Goal: Task Accomplishment & Management: Use online tool/utility

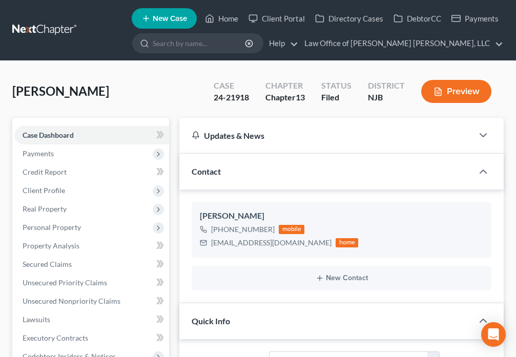
select select "10"
select select "1"
select select "0"
click at [216, 19] on link "Home" at bounding box center [222, 18] width 44 height 18
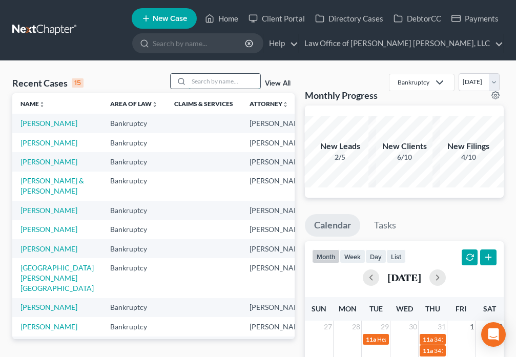
click at [212, 83] on input "search" at bounding box center [225, 81] width 72 height 15
type input "b"
type input "[PERSON_NAME]"
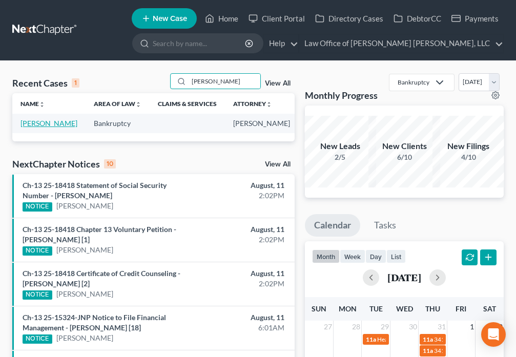
click at [27, 123] on link "[PERSON_NAME]" at bounding box center [48, 123] width 57 height 9
select select "6"
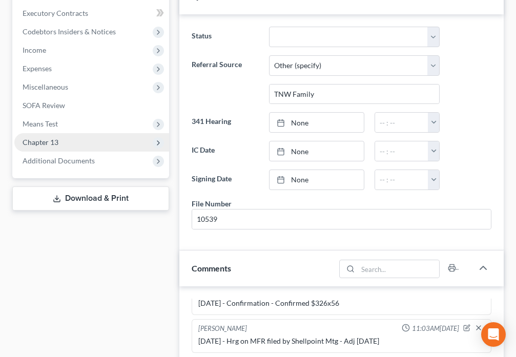
scroll to position [311, 0]
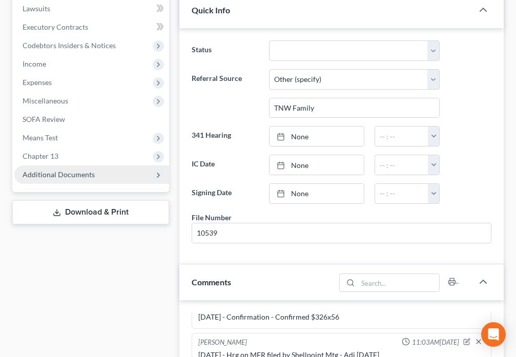
click at [71, 178] on span "Additional Documents" at bounding box center [59, 174] width 72 height 9
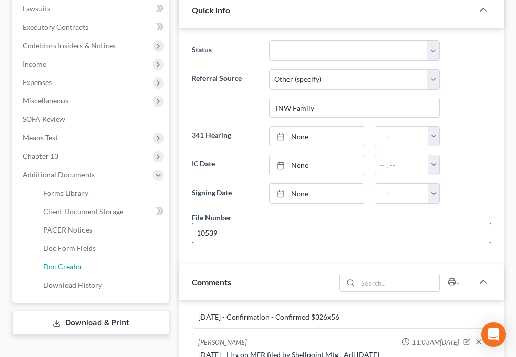
drag, startPoint x: 71, startPoint y: 265, endPoint x: 240, endPoint y: 234, distance: 172.1
click at [72, 265] on span "Doc Creator" at bounding box center [63, 266] width 40 height 9
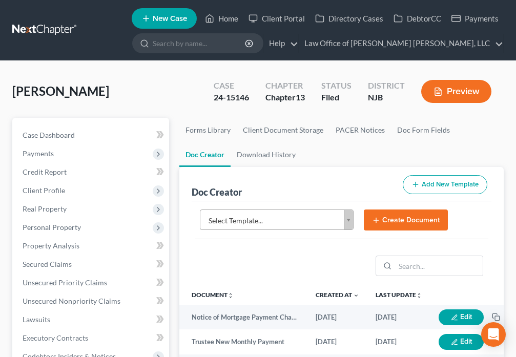
click at [345, 223] on body "Home New Case Client Portal Directory Cases DebtorCC Payments Law Office of [PE…" at bounding box center [258, 342] width 516 height 685
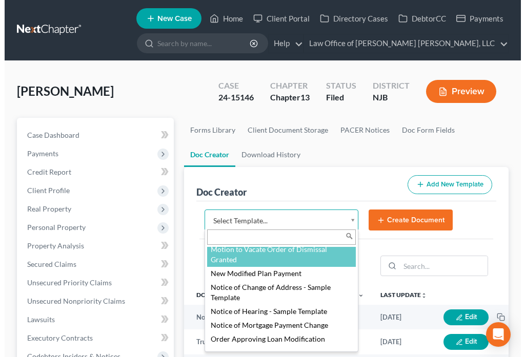
scroll to position [1136, 0]
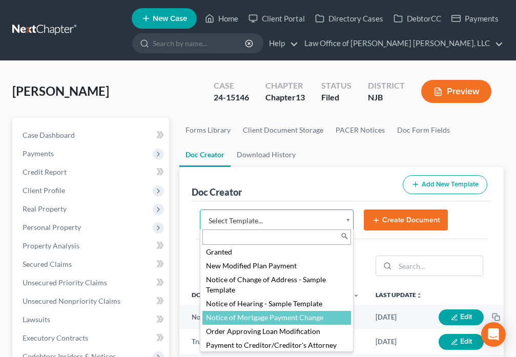
select select "88748"
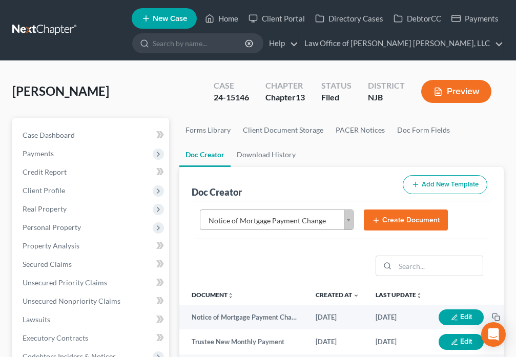
click at [389, 223] on button "Create Document" at bounding box center [406, 221] width 84 height 22
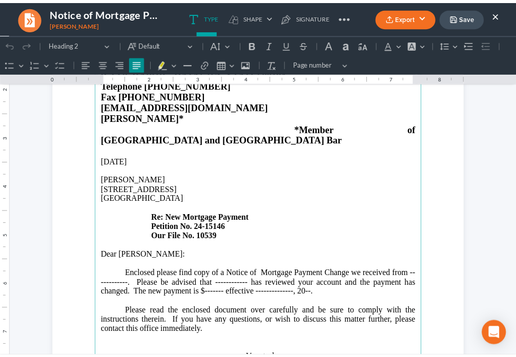
scroll to position [132, 0]
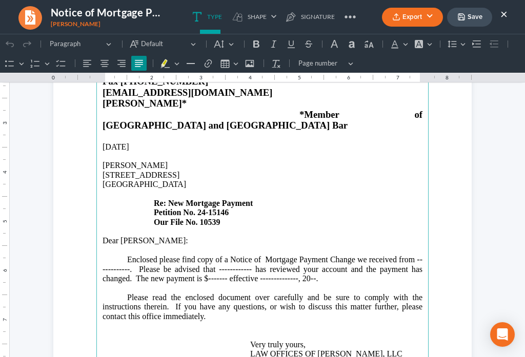
click at [124, 255] on p "Enclosed please find copy of a Notice of Mortgage Payment Change we received fr…" at bounding box center [262, 274] width 320 height 38
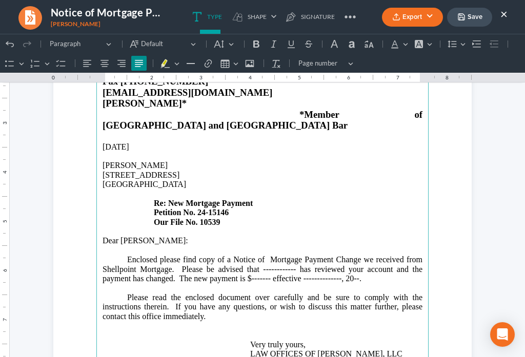
click at [292, 255] on p "Enclosed please find copy of a Notice of Mortgage Payment Change we received fr…" at bounding box center [262, 274] width 320 height 38
click at [503, 15] on button "×" at bounding box center [503, 14] width 7 height 12
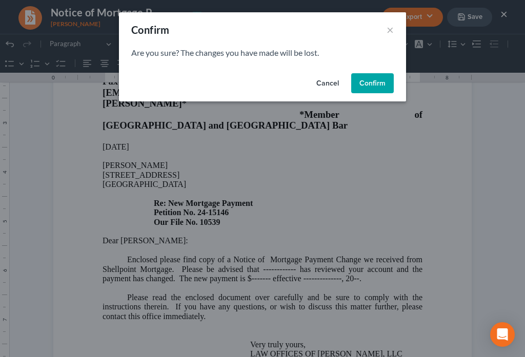
click at [364, 84] on button "Confirm" at bounding box center [372, 83] width 43 height 20
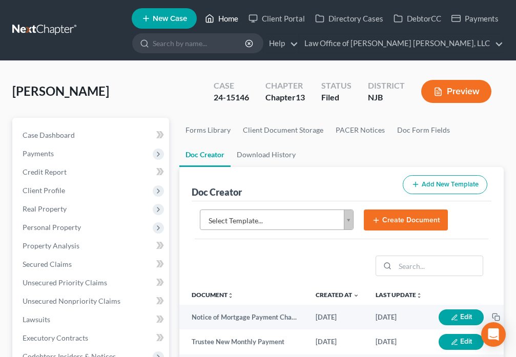
click at [209, 20] on icon at bounding box center [209, 18] width 9 height 12
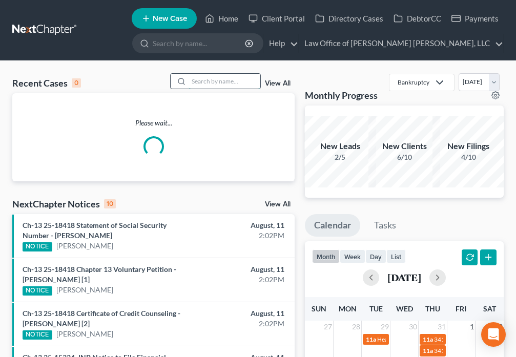
click at [209, 85] on input "search" at bounding box center [225, 81] width 72 height 15
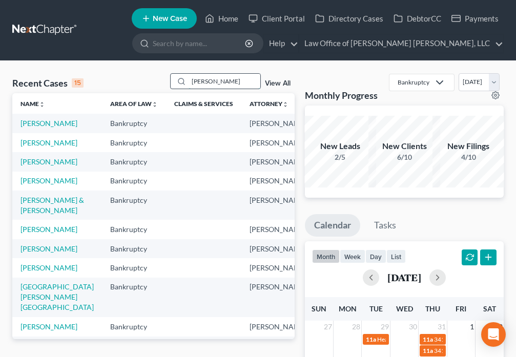
type input "[PERSON_NAME]"
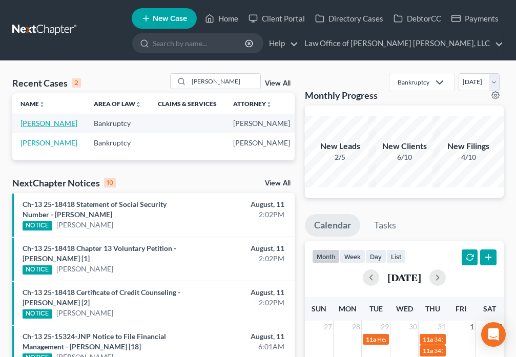
click at [31, 121] on link "[PERSON_NAME]" at bounding box center [48, 123] width 57 height 9
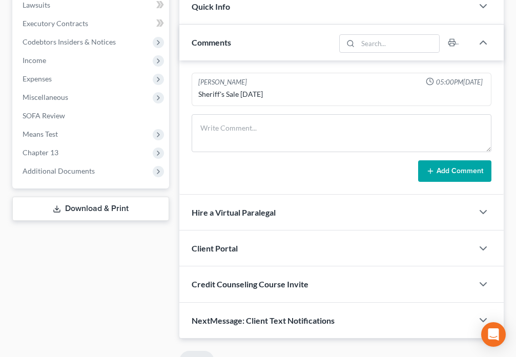
scroll to position [323, 0]
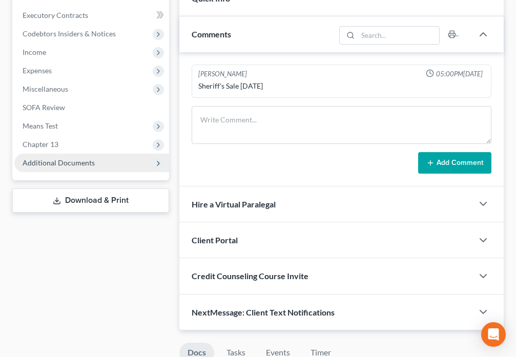
click at [71, 163] on span "Additional Documents" at bounding box center [59, 162] width 72 height 9
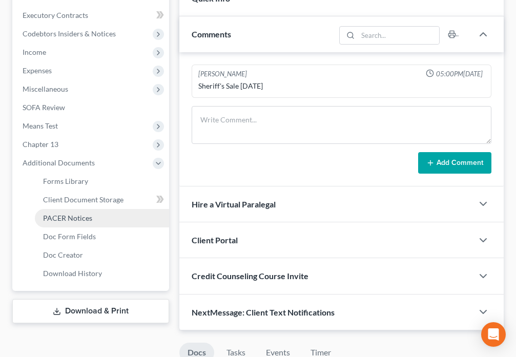
click at [72, 217] on span "PACER Notices" at bounding box center [67, 218] width 49 height 9
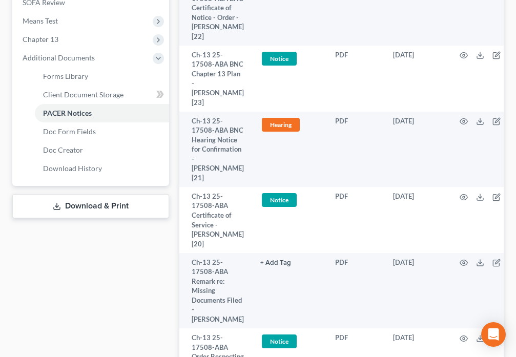
scroll to position [442, 0]
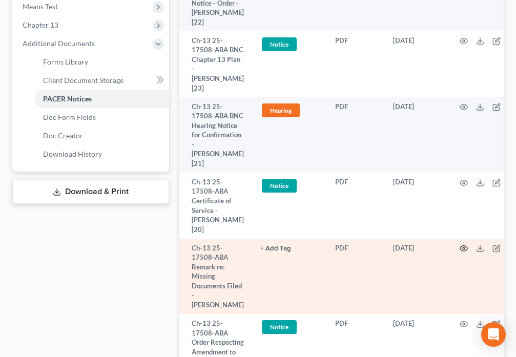
click at [463, 248] on circle "button" at bounding box center [464, 249] width 2 height 2
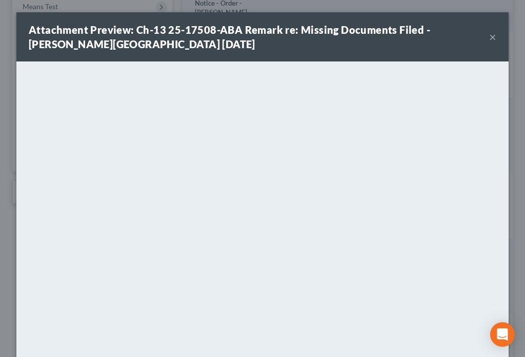
click at [489, 38] on button "×" at bounding box center [492, 37] width 7 height 12
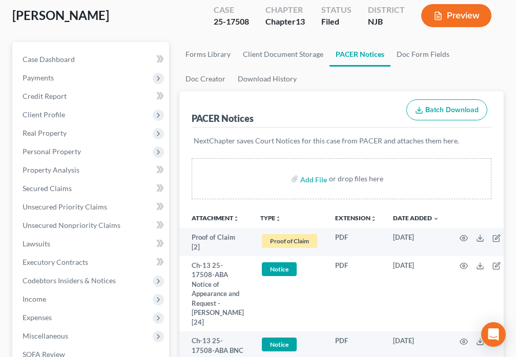
scroll to position [0, 0]
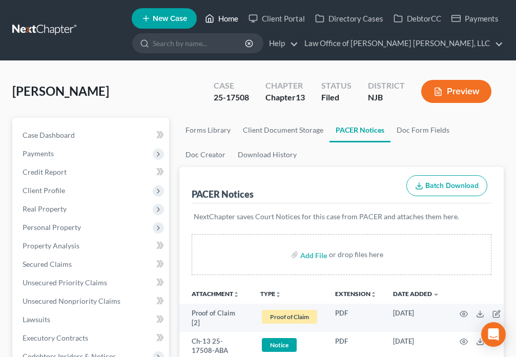
click at [219, 15] on link "Home" at bounding box center [222, 18] width 44 height 18
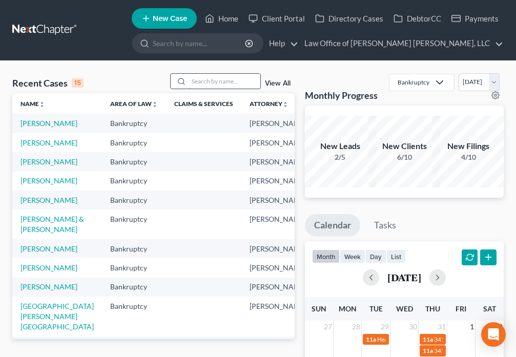
click at [208, 80] on input "search" at bounding box center [225, 81] width 72 height 15
click at [27, 185] on link "[PERSON_NAME]" at bounding box center [48, 180] width 57 height 9
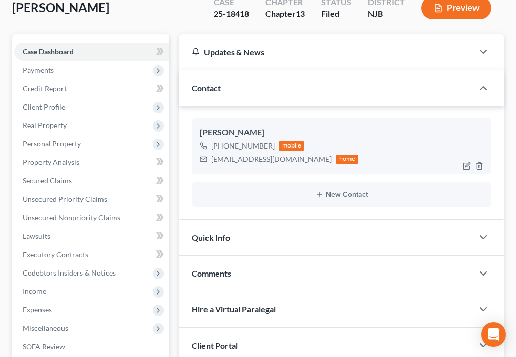
scroll to position [179, 0]
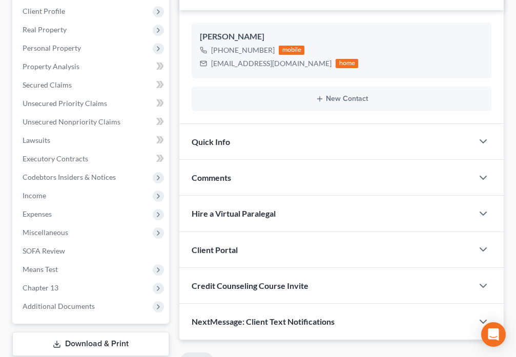
click at [260, 143] on div "Quick Info" at bounding box center [326, 141] width 294 height 35
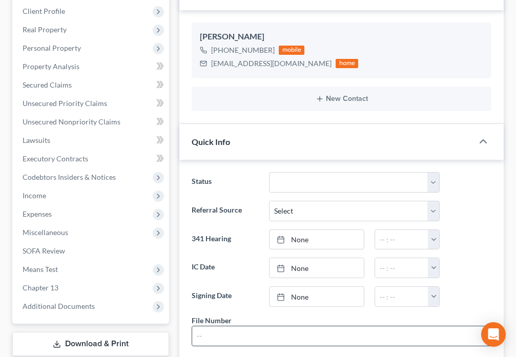
click at [230, 336] on input "text" at bounding box center [341, 335] width 299 height 19
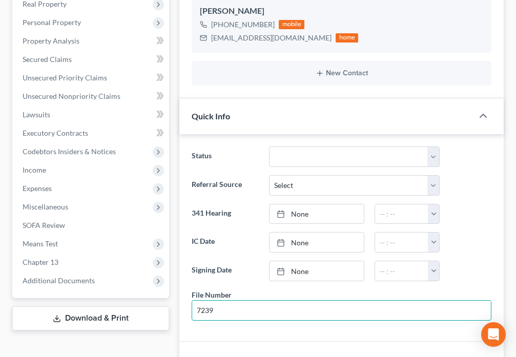
scroll to position [383, 0]
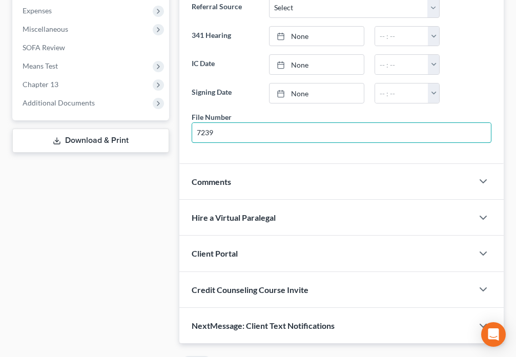
type input "7239"
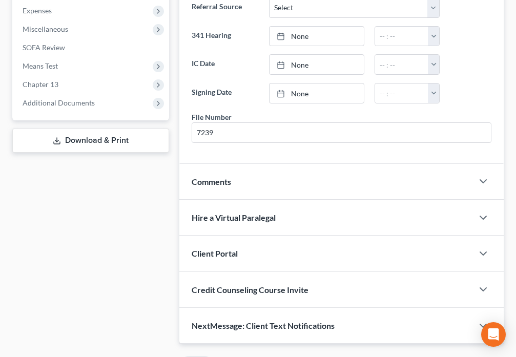
click at [250, 156] on div "Status Balance Due - Case Closed Case Closed and Discharged Case Closed and Dis…" at bounding box center [341, 60] width 324 height 208
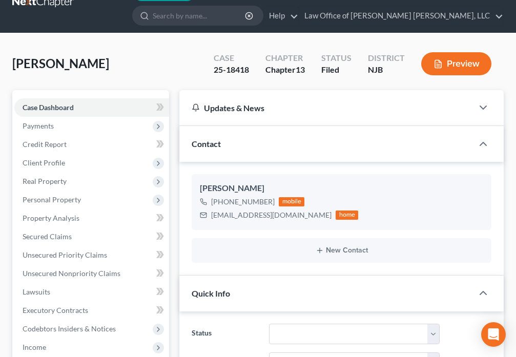
scroll to position [0, 0]
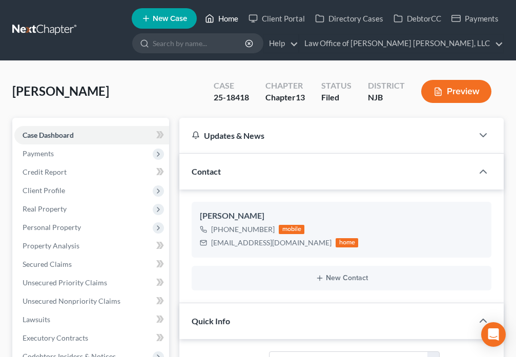
click at [210, 17] on icon at bounding box center [209, 18] width 9 height 12
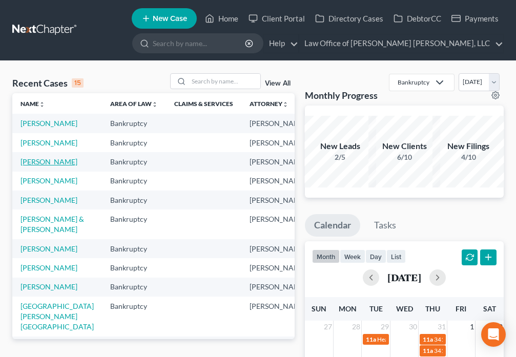
click at [45, 166] on link "[PERSON_NAME]" at bounding box center [48, 161] width 57 height 9
select select "6"
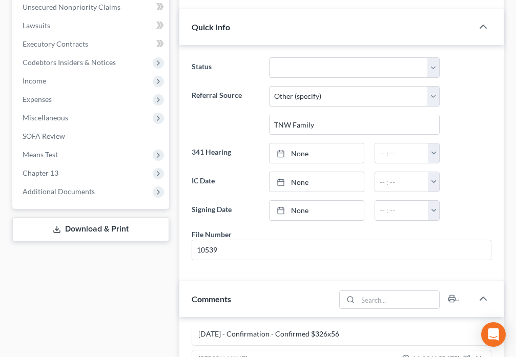
scroll to position [299, 0]
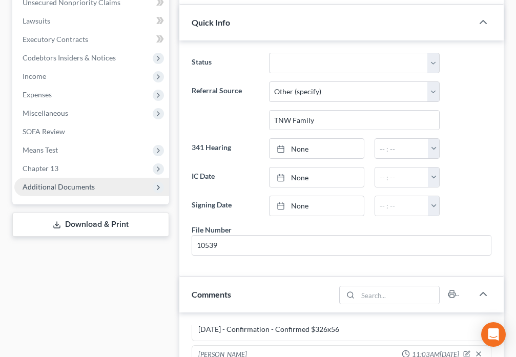
click at [65, 187] on span "Additional Documents" at bounding box center [59, 186] width 72 height 9
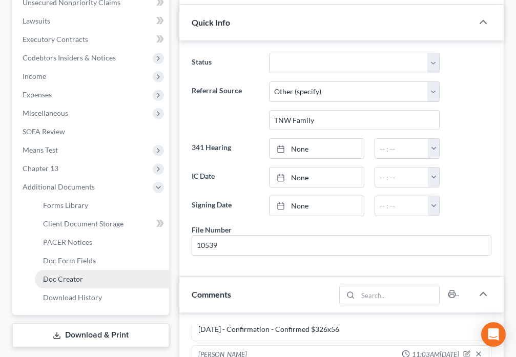
click at [62, 282] on span "Doc Creator" at bounding box center [63, 279] width 40 height 9
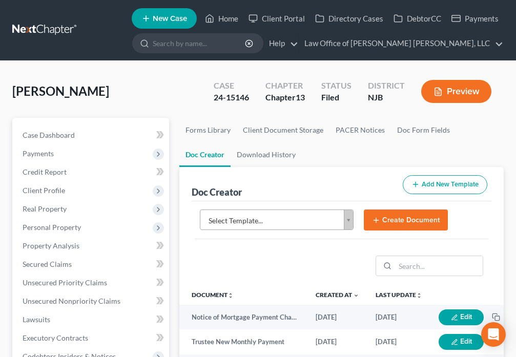
click at [350, 223] on body "Home New Case Client Portal Directory Cases DebtorCC Payments Law Office of [PE…" at bounding box center [258, 342] width 516 height 685
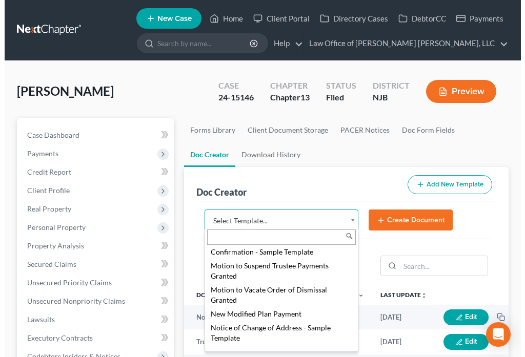
scroll to position [1124, 0]
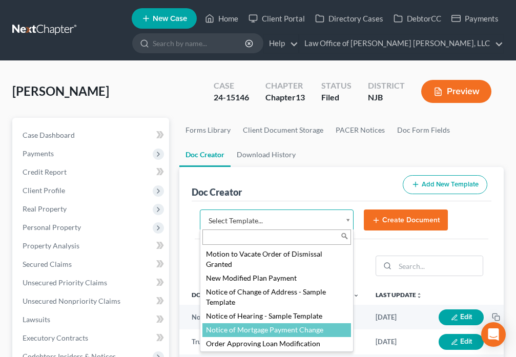
select select "88748"
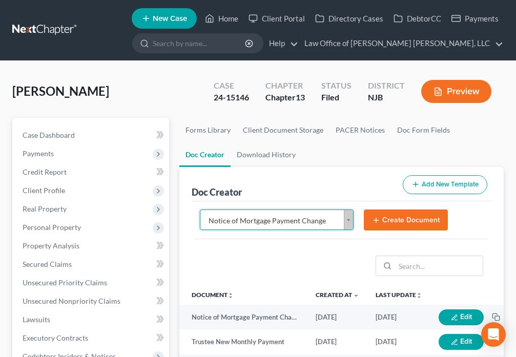
click at [381, 220] on button "Create Document" at bounding box center [406, 221] width 84 height 22
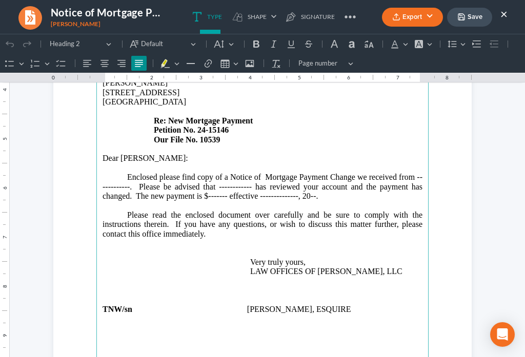
scroll to position [215, 0]
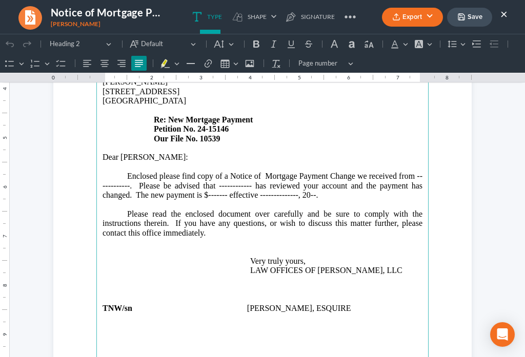
click at [126, 172] on p "Enclosed please find copy of a Notice of Mortgage Payment Change we received fr…" at bounding box center [262, 191] width 320 height 38
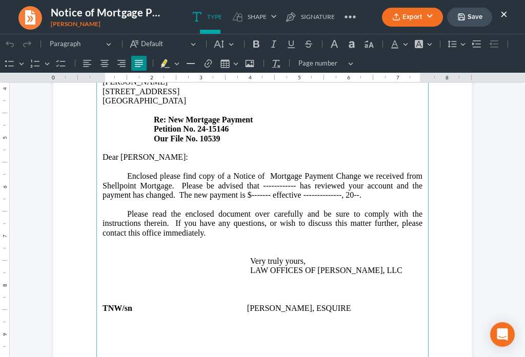
click at [292, 172] on p "Enclosed please find copy of a Notice of Mortgage Payment Change we received fr…" at bounding box center [262, 191] width 320 height 38
click at [279, 174] on p "Enclosed please find copy of a Notice of Mortgage Payment Change we received fr…" at bounding box center [262, 191] width 320 height 38
click at [359, 175] on p "Enclosed please find copy of a Notice of Mortgage Payment Change we received fr…" at bounding box center [262, 191] width 320 height 38
click at [378, 172] on p "Enclosed please find copy of a Notice of Mortgage Payment Change we received fr…" at bounding box center [262, 191] width 320 height 38
click at [392, 175] on p "Enclosed please find copy of a Notice of Mortgage Payment Change we received fr…" at bounding box center [262, 191] width 320 height 38
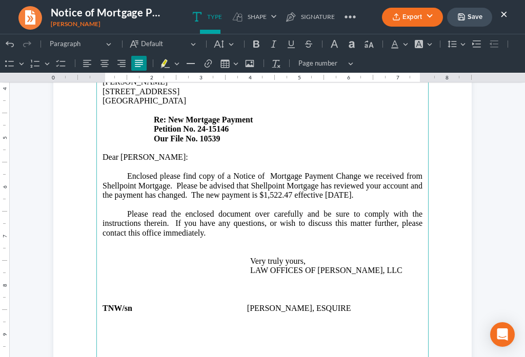
click at [225, 238] on p "Rich Text Editor, page-0-main" at bounding box center [262, 242] width 320 height 9
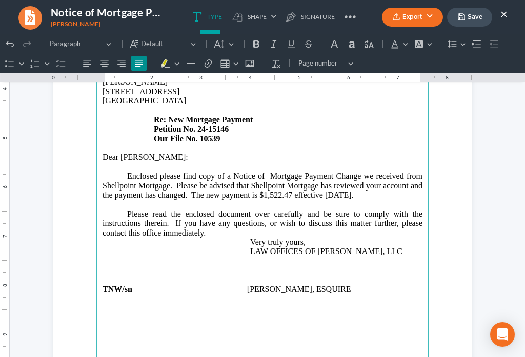
click at [134, 285] on p "TNW/sn [PERSON_NAME], ESQUIRE" at bounding box center [262, 294] width 320 height 19
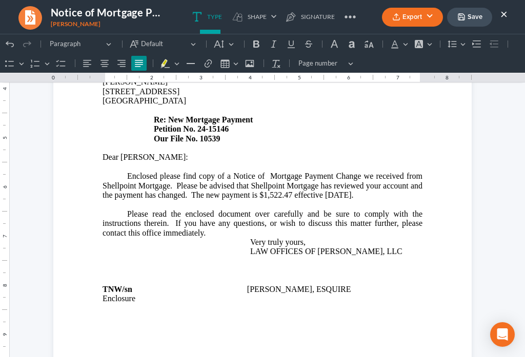
click at [480, 17] on button "Save" at bounding box center [469, 17] width 45 height 19
click at [400, 26] on button "Export" at bounding box center [412, 17] width 61 height 19
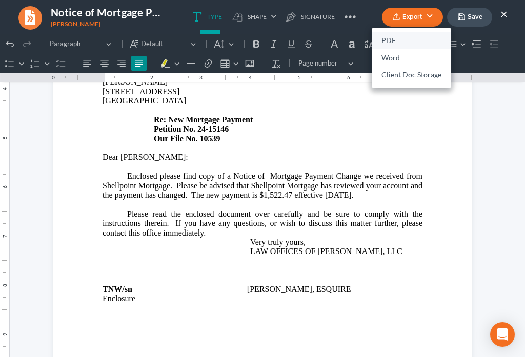
click at [388, 40] on link "PDF" at bounding box center [411, 40] width 79 height 17
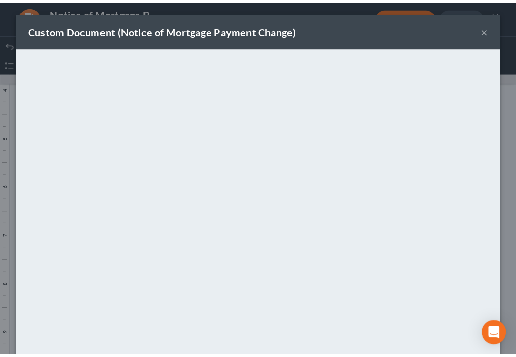
scroll to position [72, 0]
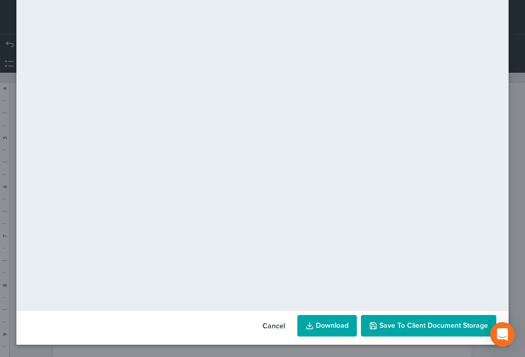
click at [411, 326] on span "Save to Client Document Storage" at bounding box center [433, 325] width 109 height 9
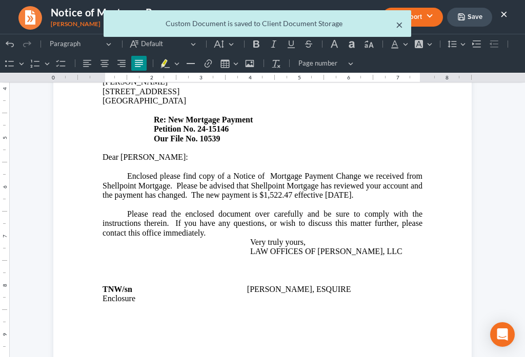
click at [399, 27] on button "×" at bounding box center [399, 24] width 7 height 12
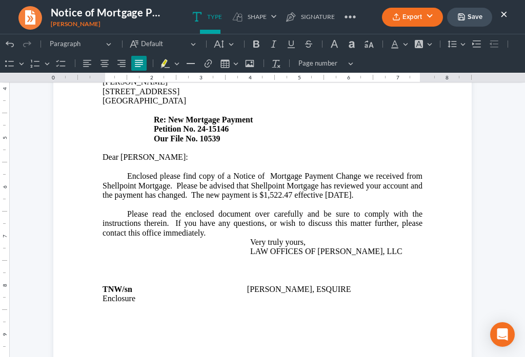
click at [507, 15] on div "Export PDF Word Client Doc Storage Save ×" at bounding box center [445, 17] width 146 height 22
click at [499, 15] on ul "Export PDF Word Client Doc Storage Save ×" at bounding box center [445, 17] width 126 height 22
click at [502, 15] on button "×" at bounding box center [503, 14] width 7 height 12
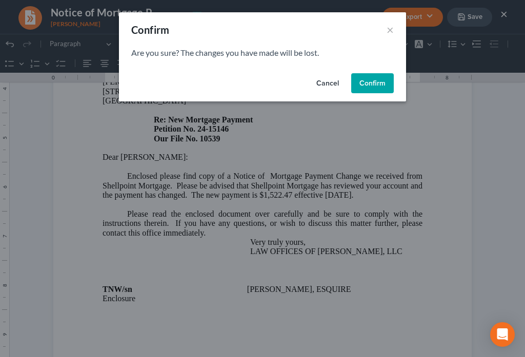
click at [365, 84] on button "Confirm" at bounding box center [372, 83] width 43 height 20
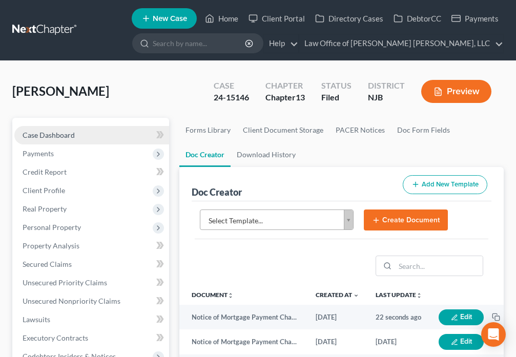
click at [72, 129] on link "Case Dashboard" at bounding box center [91, 135] width 155 height 18
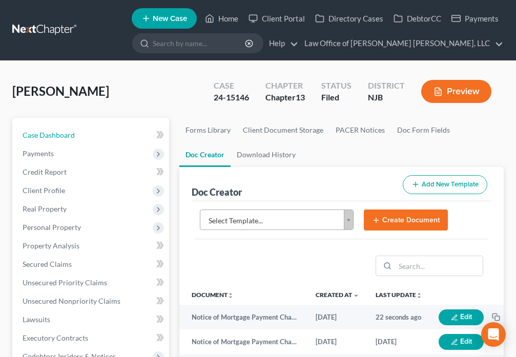
select select "6"
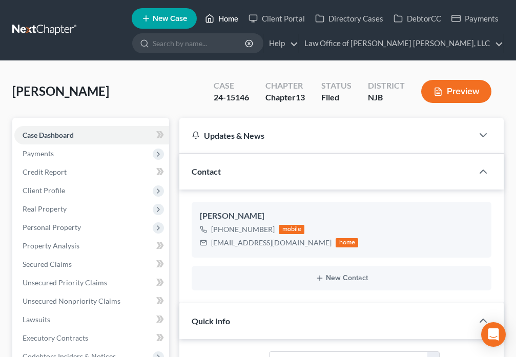
drag, startPoint x: 213, startPoint y: 15, endPoint x: 234, endPoint y: 69, distance: 58.0
click at [213, 16] on icon at bounding box center [209, 18] width 9 height 12
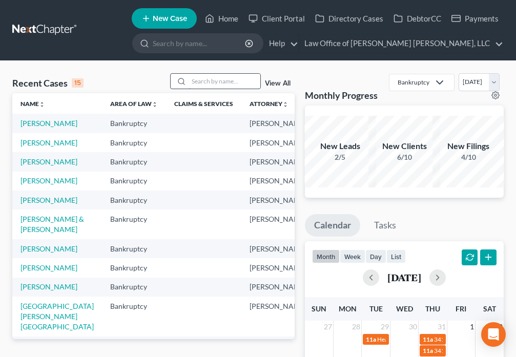
click at [228, 82] on input "search" at bounding box center [225, 81] width 72 height 15
type input "[PERSON_NAME]"
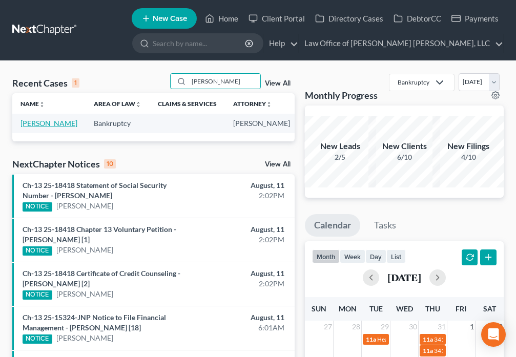
click at [39, 128] on link "[PERSON_NAME]" at bounding box center [48, 123] width 57 height 9
select select "6"
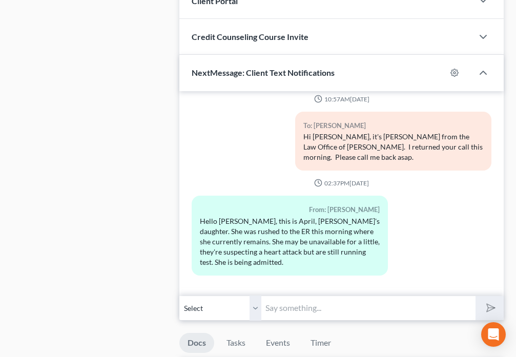
scroll to position [933, 0]
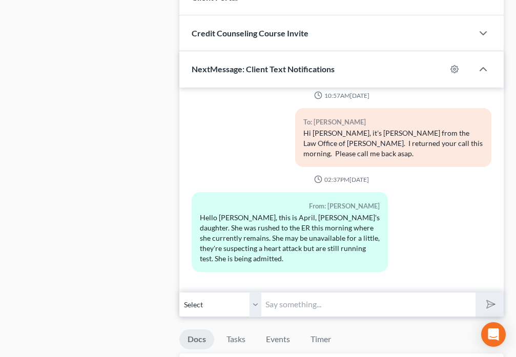
click at [289, 310] on input "text" at bounding box center [368, 304] width 214 height 25
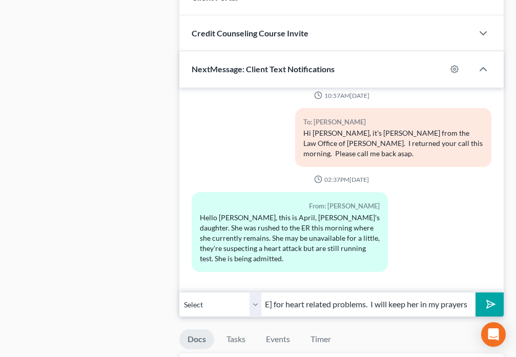
scroll to position [0, 134]
type input "Oh no..my mom just came home [DATE] for heart related problems. I will keep her…"
click at [486, 309] on icon "submit" at bounding box center [489, 304] width 14 height 14
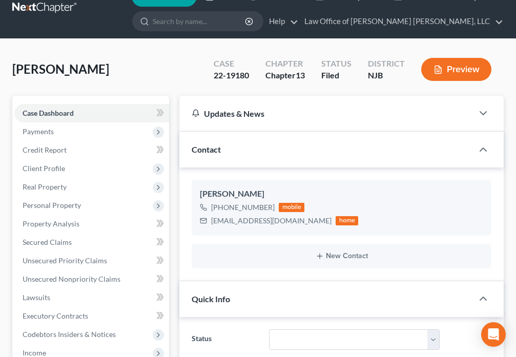
scroll to position [0, 0]
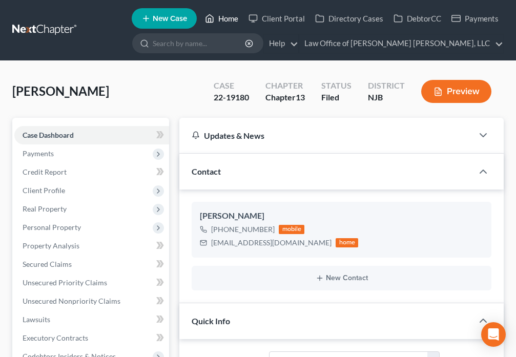
click at [211, 20] on icon at bounding box center [209, 18] width 9 height 12
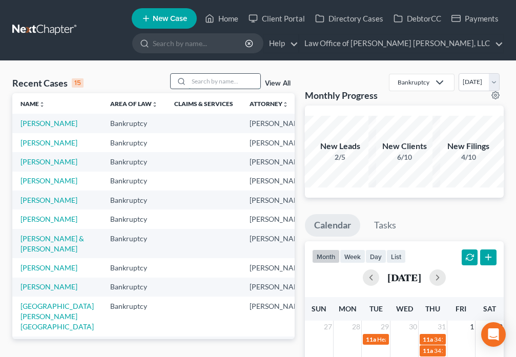
click at [202, 81] on input "search" at bounding box center [225, 81] width 72 height 15
type input "[PERSON_NAME]"
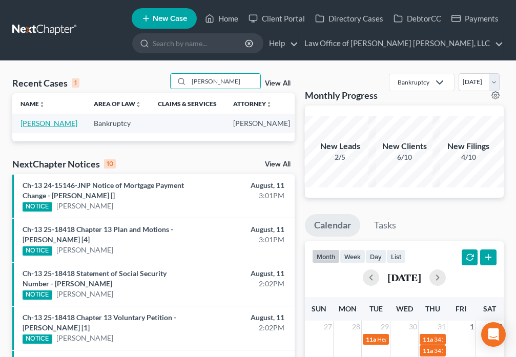
click at [36, 127] on link "[PERSON_NAME]" at bounding box center [48, 123] width 57 height 9
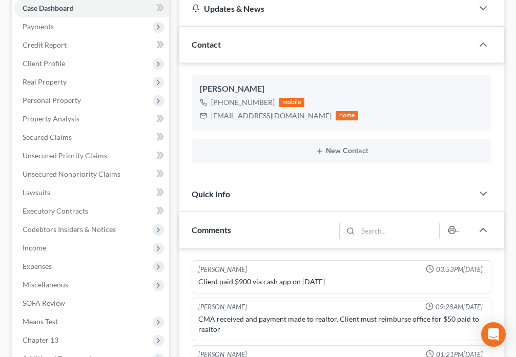
scroll to position [119, 0]
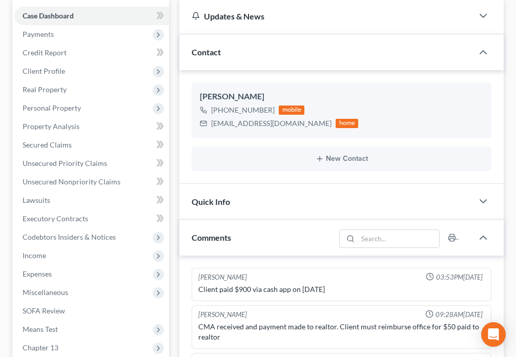
click at [243, 204] on div "Quick Info" at bounding box center [326, 201] width 294 height 35
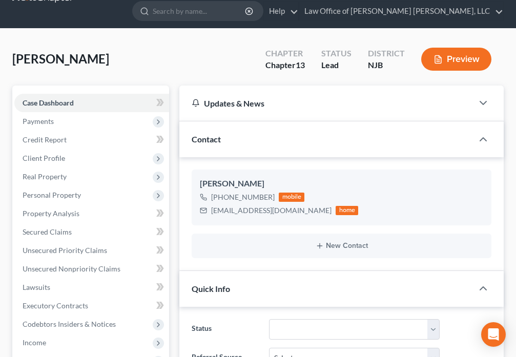
scroll to position [0, 0]
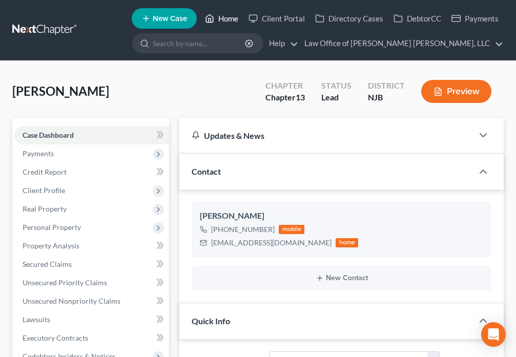
click at [206, 19] on icon at bounding box center [209, 18] width 9 height 12
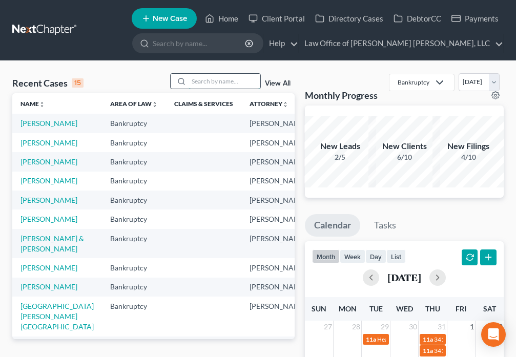
click at [196, 84] on input "search" at bounding box center [225, 81] width 72 height 15
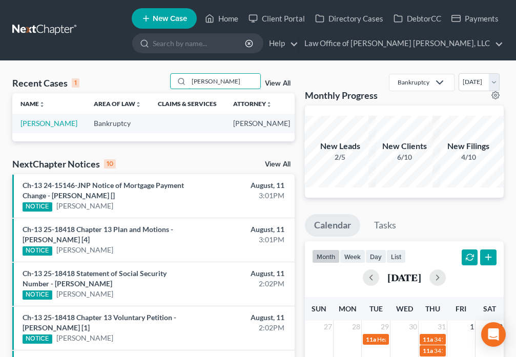
drag, startPoint x: 211, startPoint y: 83, endPoint x: 142, endPoint y: 83, distance: 68.7
click at [142, 83] on div "Recent Cases 1 [PERSON_NAME] View All" at bounding box center [153, 83] width 282 height 20
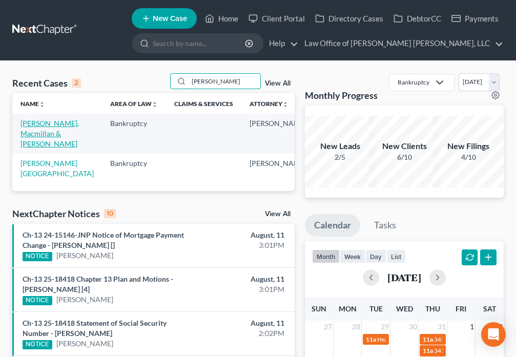
type input "[PERSON_NAME]"
click at [44, 134] on link "[PERSON_NAME], Macmillan & [PERSON_NAME]" at bounding box center [49, 133] width 58 height 29
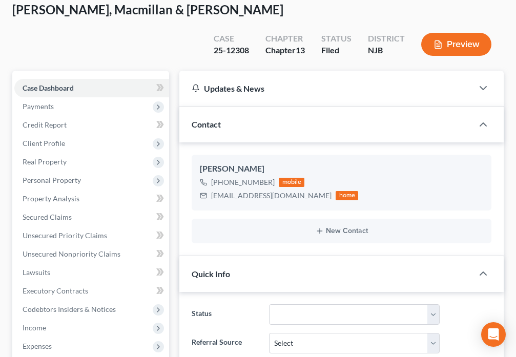
scroll to position [488, 0]
click at [64, 139] on span "Client Profile" at bounding box center [44, 143] width 43 height 9
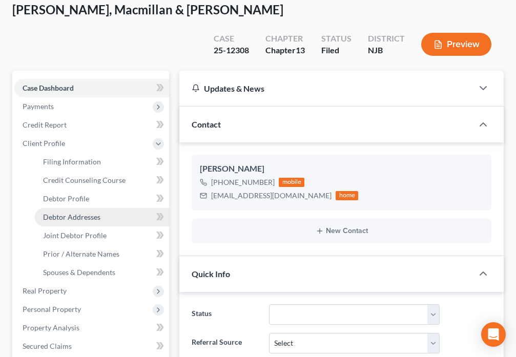
click at [98, 213] on span "Debtor Addresses" at bounding box center [71, 217] width 57 height 9
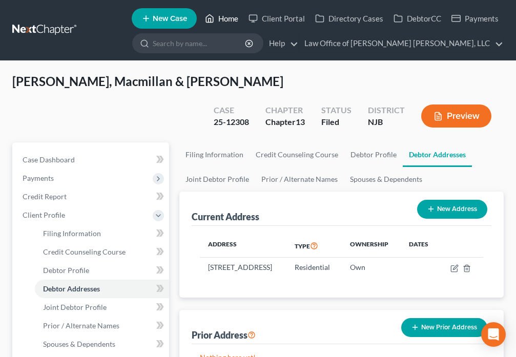
click at [208, 18] on icon at bounding box center [209, 18] width 9 height 12
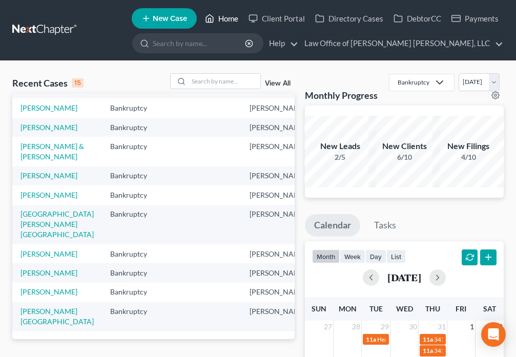
scroll to position [254, 0]
click at [209, 76] on input "search" at bounding box center [225, 81] width 72 height 15
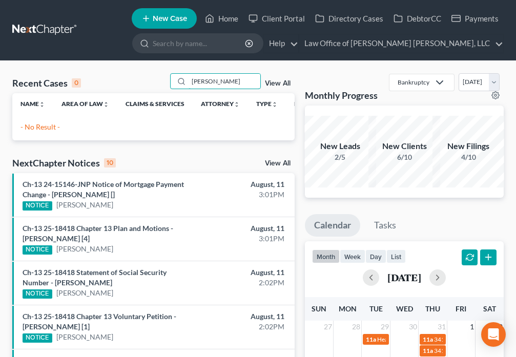
scroll to position [0, 0]
type input "[PERSON_NAME]"
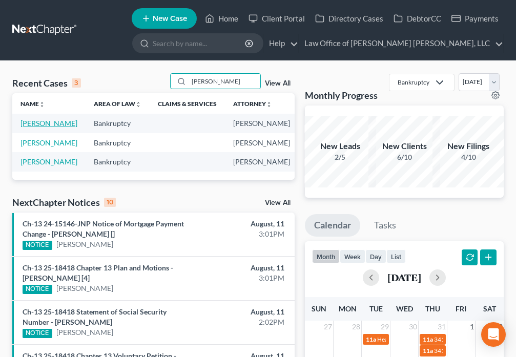
click at [29, 128] on link "[PERSON_NAME]" at bounding box center [48, 123] width 57 height 9
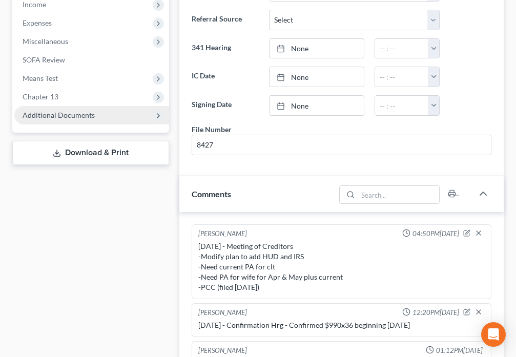
scroll to position [37, 0]
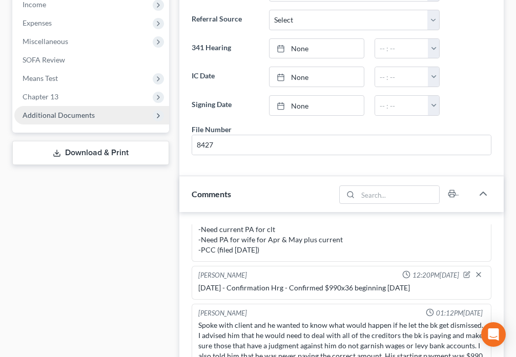
click at [87, 116] on span "Additional Documents" at bounding box center [59, 115] width 72 height 9
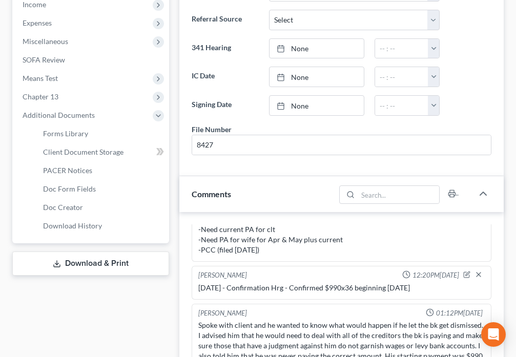
scroll to position [396, 0]
click at [92, 169] on link "PACER Notices" at bounding box center [102, 170] width 134 height 18
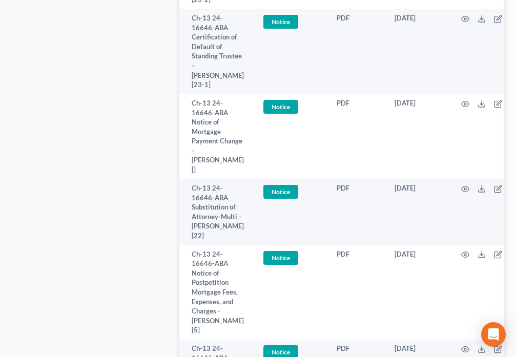
scroll to position [980, 0]
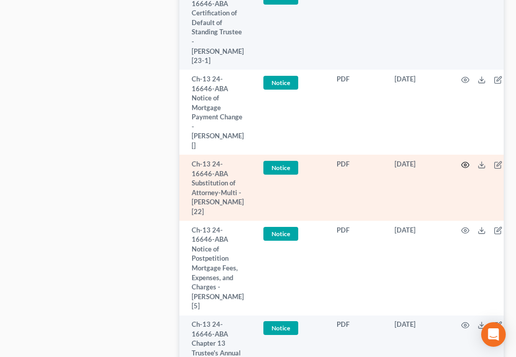
click at [461, 161] on icon "button" at bounding box center [465, 165] width 8 height 8
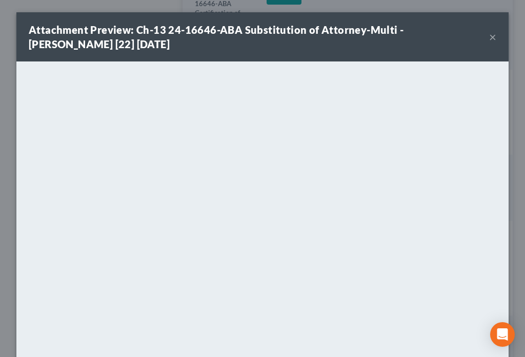
click at [489, 38] on button "×" at bounding box center [492, 37] width 7 height 12
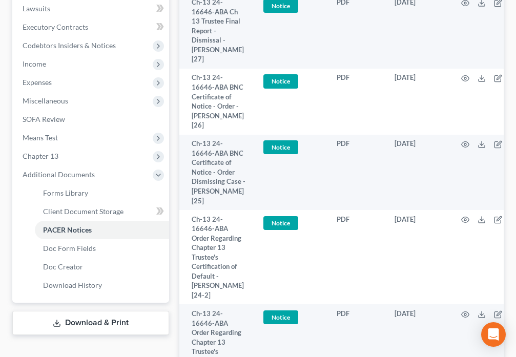
scroll to position [323, 0]
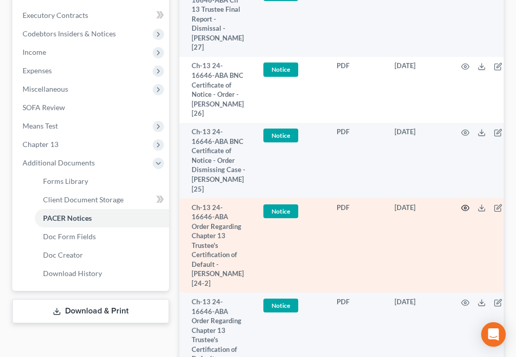
click at [464, 208] on circle "button" at bounding box center [465, 208] width 2 height 2
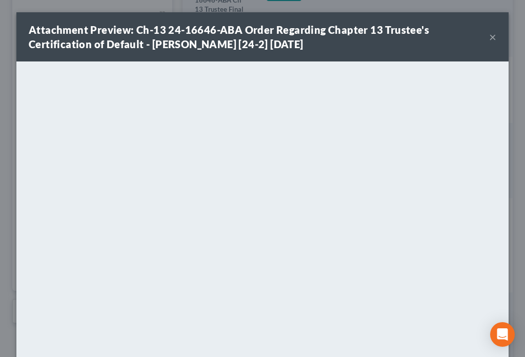
click at [489, 38] on button "×" at bounding box center [492, 37] width 7 height 12
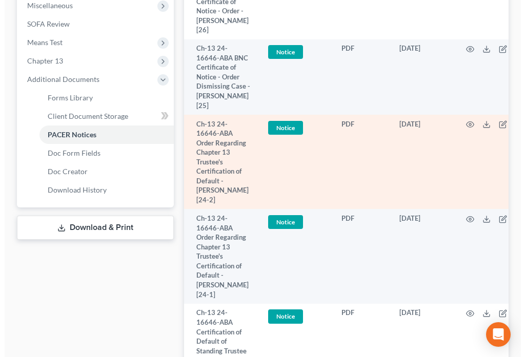
scroll to position [419, 0]
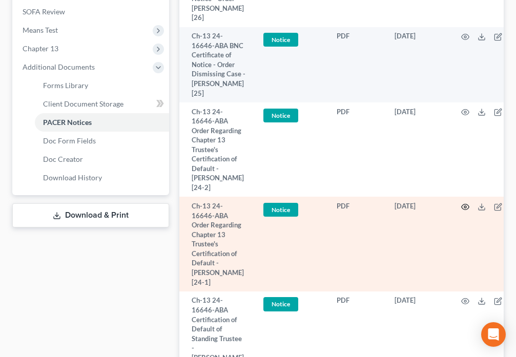
click at [463, 209] on icon "button" at bounding box center [465, 207] width 8 height 8
